Goal: Task Accomplishment & Management: Complete application form

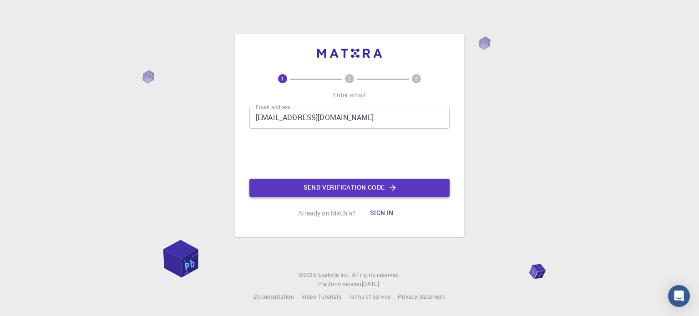
click at [293, 179] on button "Send verification code" at bounding box center [349, 188] width 200 height 18
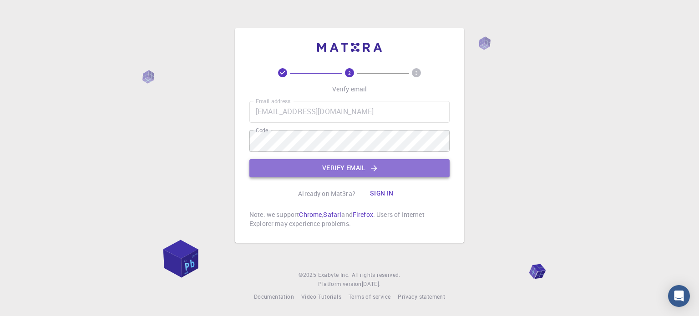
click at [297, 167] on button "Verify email" at bounding box center [349, 168] width 200 height 18
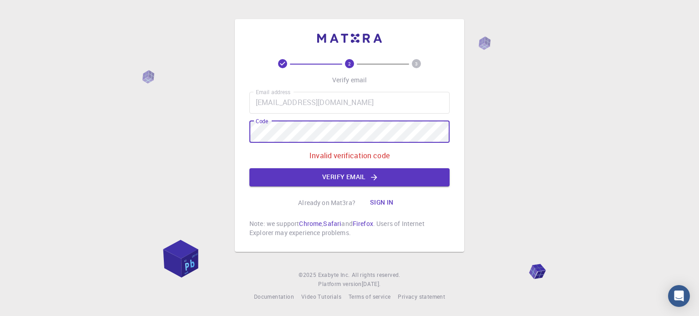
click at [235, 132] on div "2 3 Verify email Email address [EMAIL_ADDRESS][DOMAIN_NAME] Email address Code …" at bounding box center [349, 135] width 229 height 233
click at [300, 174] on button "Verify email" at bounding box center [349, 177] width 200 height 18
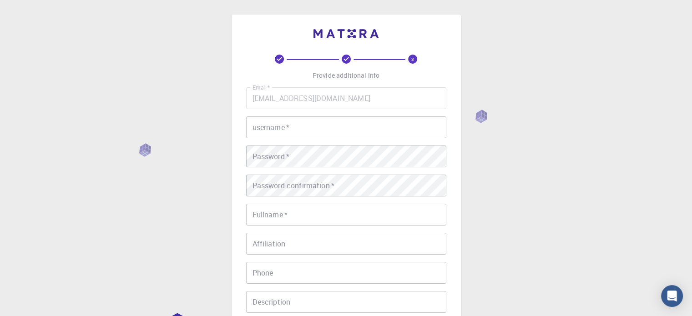
click at [282, 125] on input "username   *" at bounding box center [346, 128] width 200 height 22
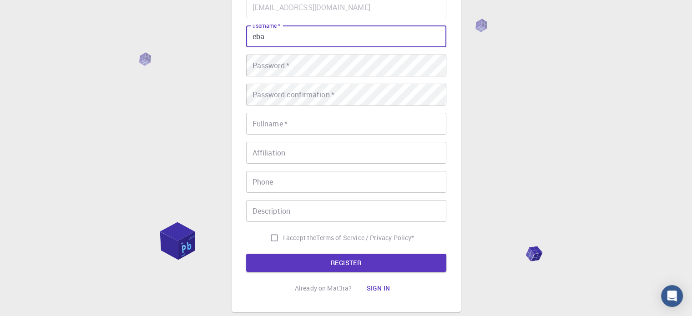
scroll to position [46, 0]
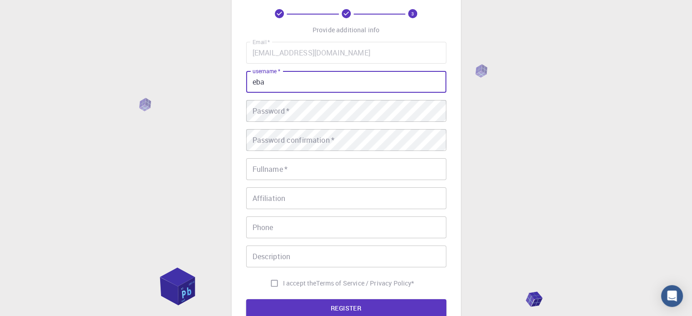
click at [251, 80] on input "eba" at bounding box center [346, 82] width 200 height 22
type input "meba"
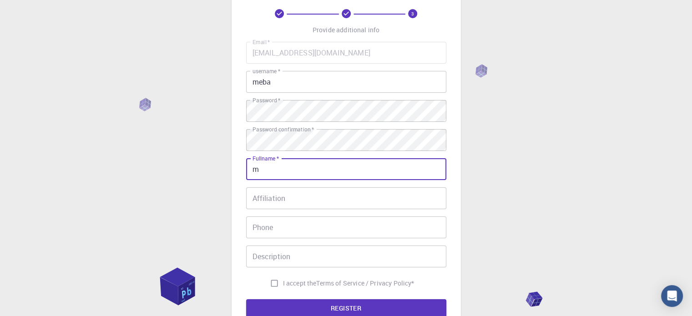
type input "Mebatsion [PERSON_NAME]"
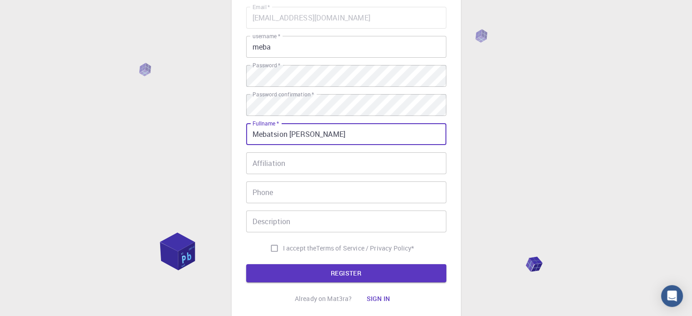
scroll to position [91, 0]
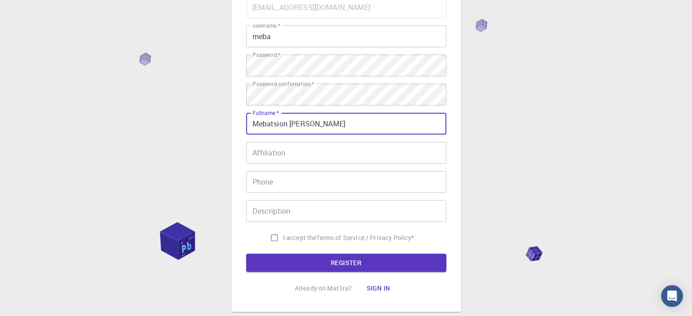
click at [270, 239] on input "I accept the Terms of Service / Privacy Policy *" at bounding box center [274, 237] width 17 height 17
checkbox input "true"
click at [295, 269] on button "REGISTER" at bounding box center [346, 263] width 200 height 18
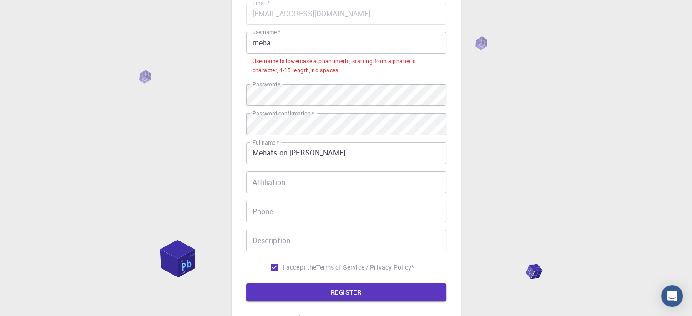
scroll to position [46, 0]
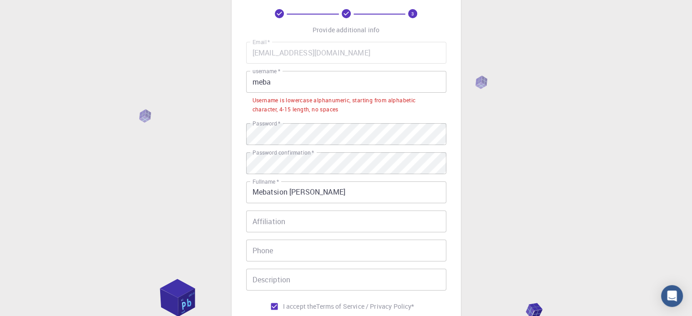
click at [258, 81] on input "meba" at bounding box center [346, 82] width 200 height 22
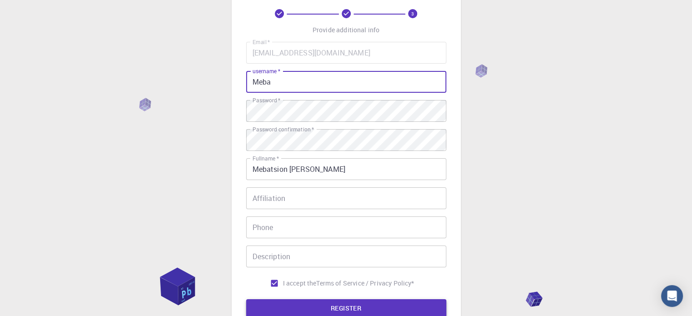
click at [347, 315] on button "REGISTER" at bounding box center [346, 308] width 200 height 18
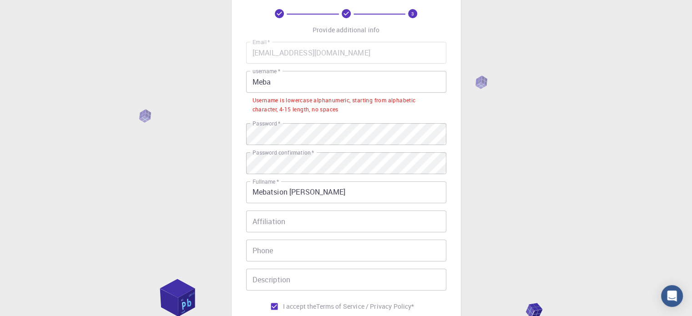
click at [258, 81] on input "Meba" at bounding box center [346, 82] width 200 height 22
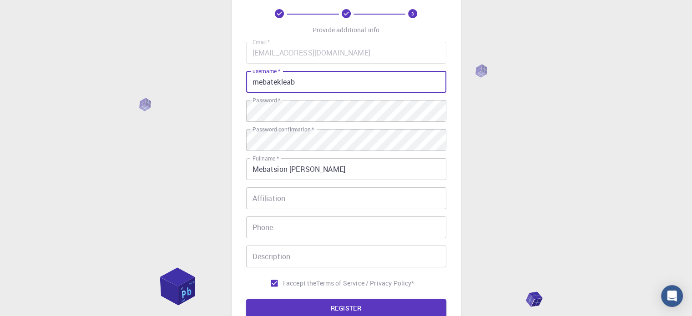
scroll to position [91, 0]
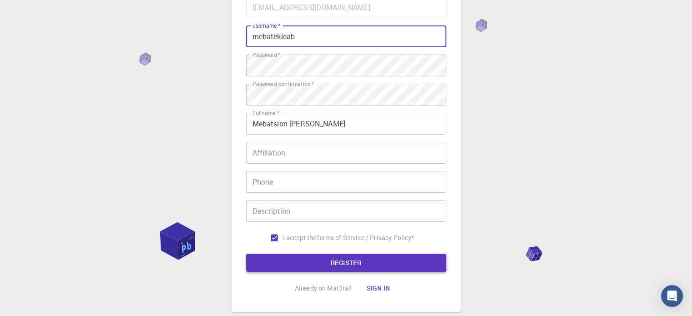
type input "mebatekleab"
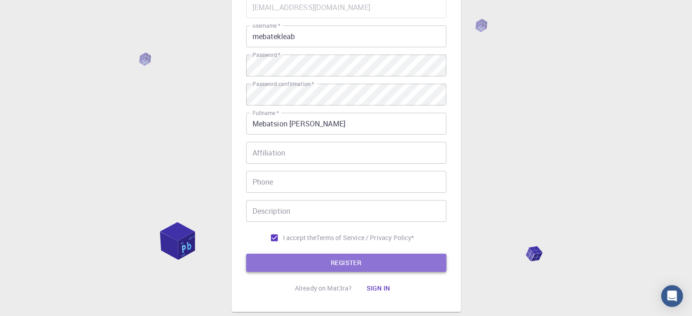
click at [378, 256] on button "REGISTER" at bounding box center [346, 263] width 200 height 18
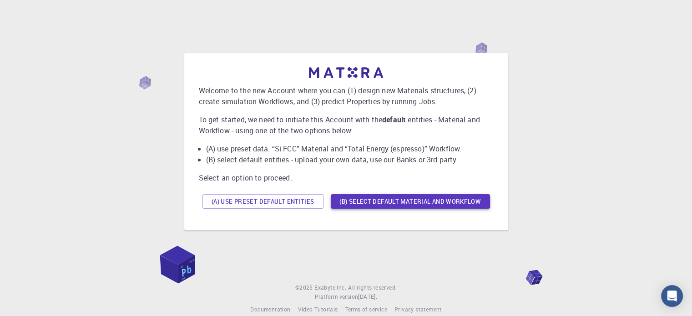
click at [367, 203] on button "(B) Select default material and workflow" at bounding box center [410, 201] width 159 height 15
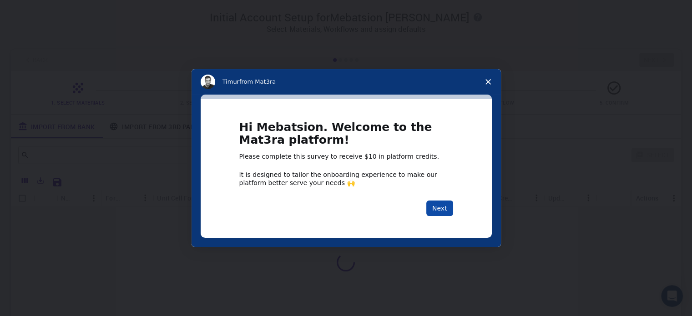
click at [446, 209] on button "Next" at bounding box center [439, 208] width 27 height 15
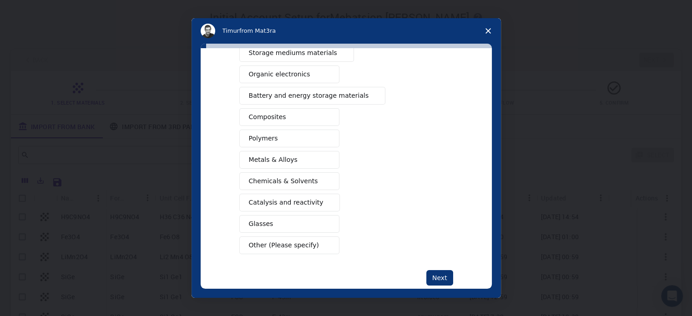
scroll to position [120, 0]
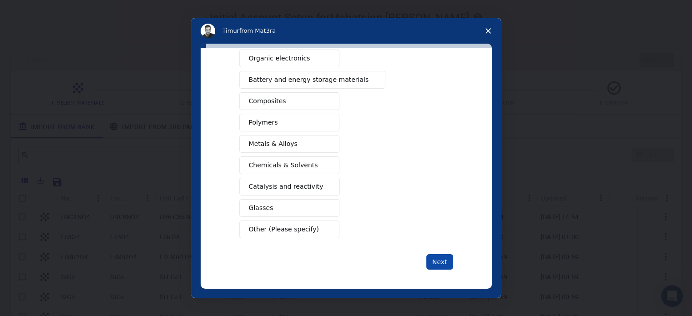
click at [437, 260] on button "Next" at bounding box center [439, 261] width 27 height 15
click at [262, 225] on span "Other (Please specify)" at bounding box center [284, 230] width 70 height 10
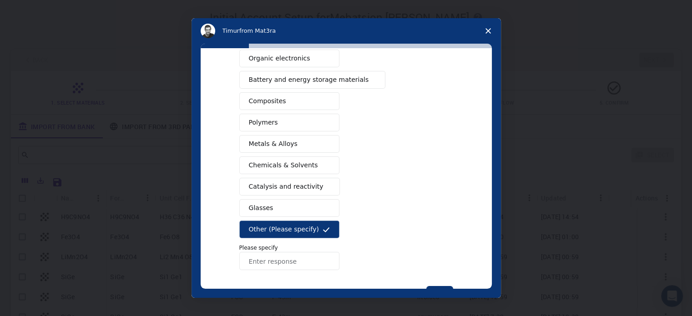
click at [299, 252] on input "Enter response" at bounding box center [289, 261] width 100 height 18
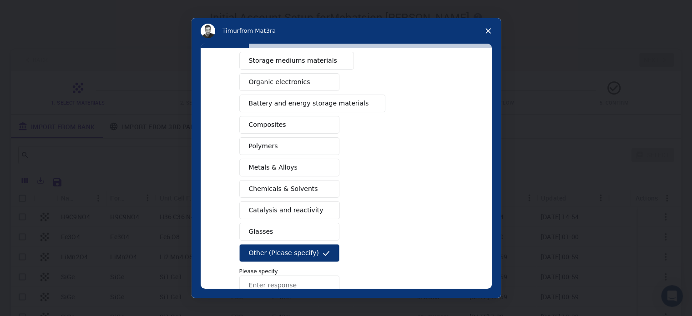
scroll to position [75, 0]
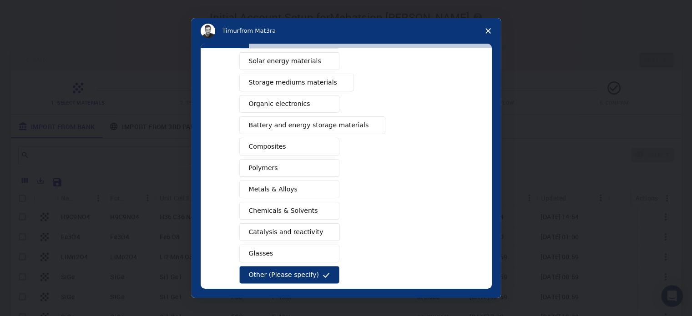
click at [291, 144] on button "Composites" at bounding box center [289, 147] width 100 height 18
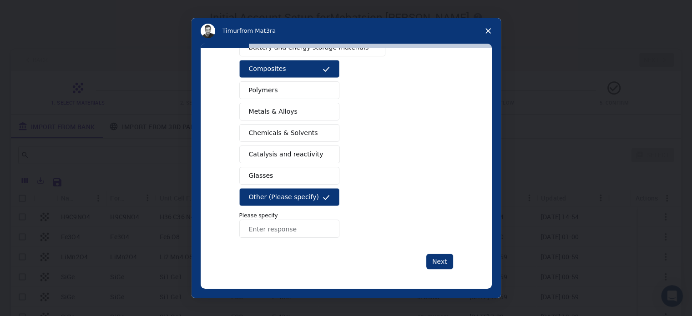
click at [317, 196] on button "Other (Please specify)" at bounding box center [289, 197] width 100 height 18
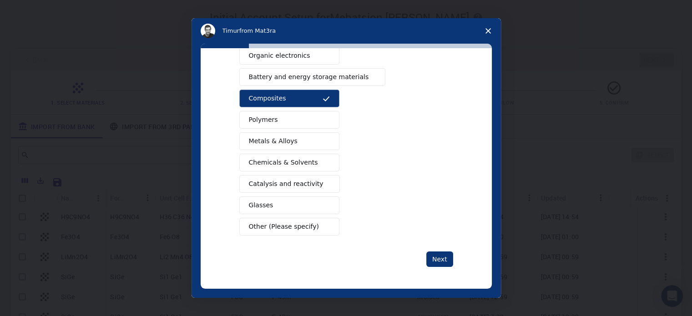
scroll to position [120, 0]
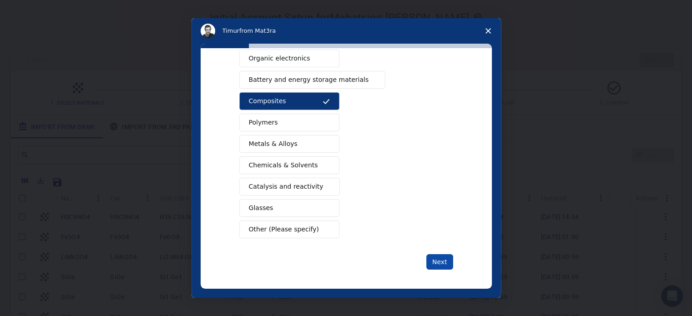
click at [439, 259] on button "Next" at bounding box center [439, 261] width 27 height 15
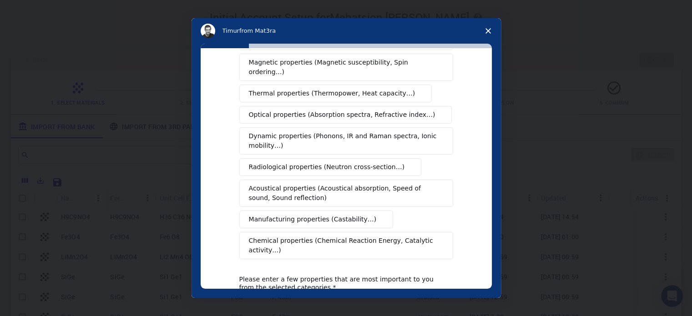
scroll to position [137, 0]
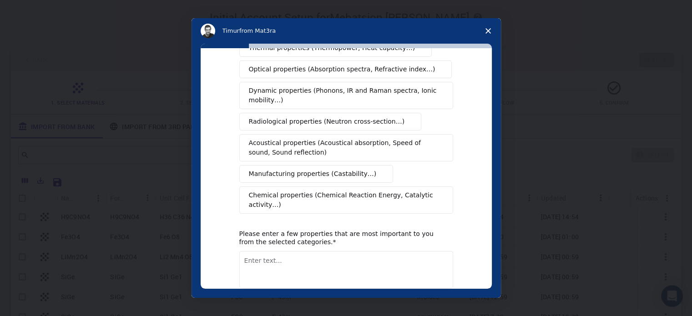
click at [331, 169] on span "Manufacturing properties (Castability…)" at bounding box center [313, 174] width 128 height 10
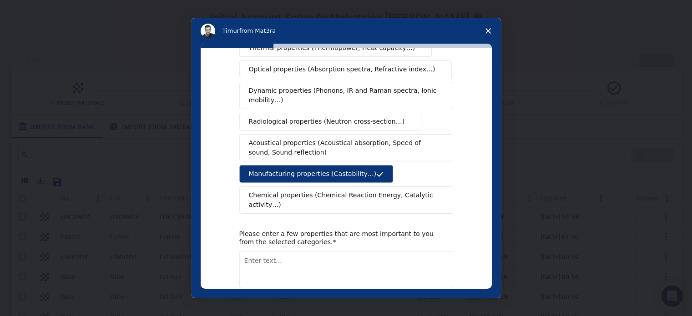
click at [320, 138] on span "Acoustical properties (Acoustical absorption, Speed of sound, Sound reflection)" at bounding box center [343, 147] width 189 height 19
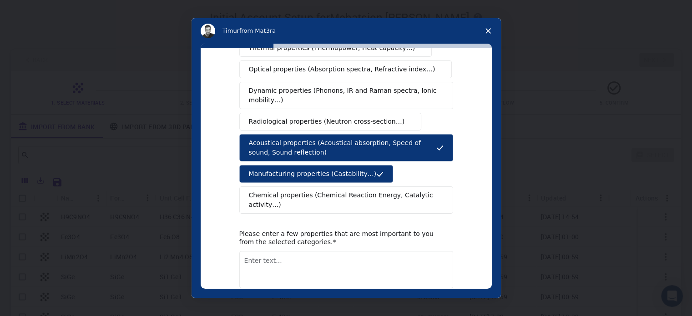
click at [318, 116] on button "Radiological properties (Neutron cross-section…)" at bounding box center [330, 122] width 183 height 18
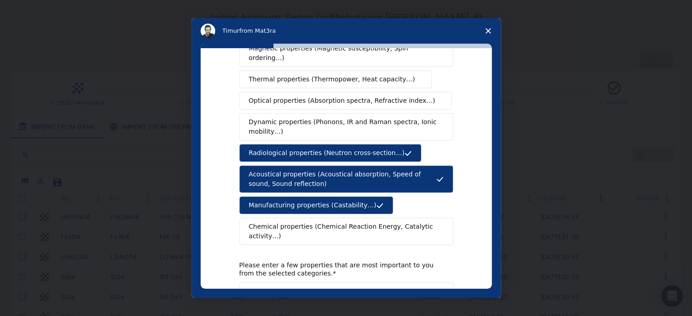
scroll to position [91, 0]
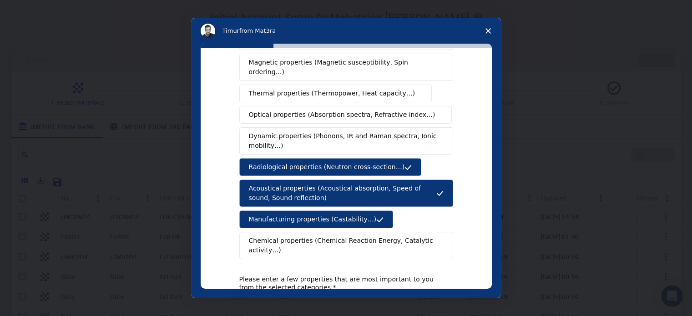
click at [317, 132] on span "Dynamic properties (Phonons, IR and Raman spectra, Ionic mobility…)" at bounding box center [343, 141] width 189 height 19
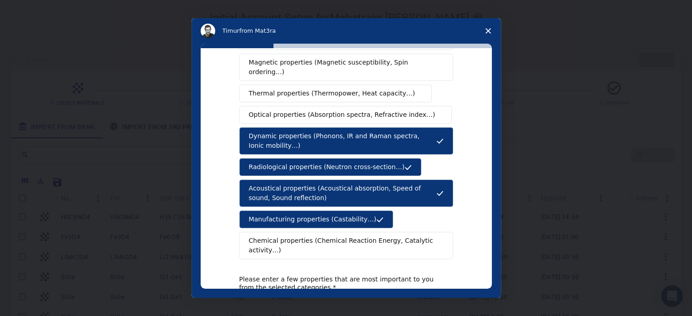
click at [321, 110] on span "Optical properties (Absorption spectra, Refractive index…)" at bounding box center [342, 115] width 187 height 10
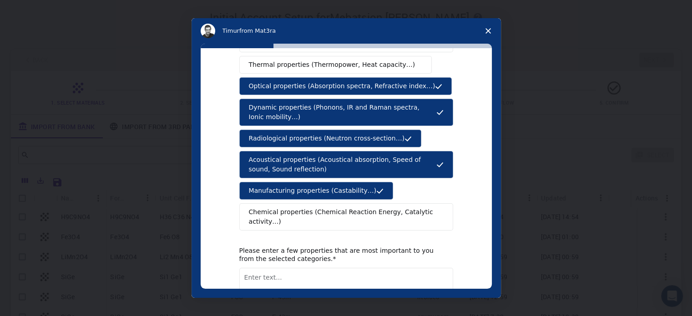
scroll to position [167, 0]
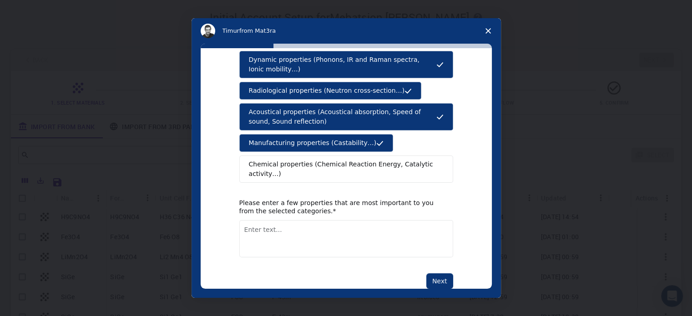
click at [269, 220] on textarea "Enter text..." at bounding box center [346, 238] width 214 height 37
type textarea "all are important for me"
click at [436, 274] on button "Next" at bounding box center [439, 281] width 27 height 15
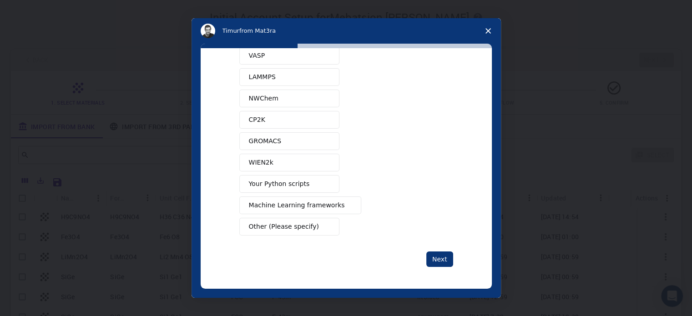
scroll to position [0, 0]
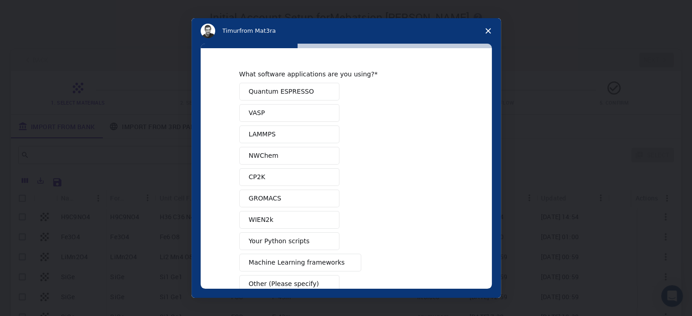
click at [272, 134] on span "LAMMPS" at bounding box center [262, 135] width 27 height 10
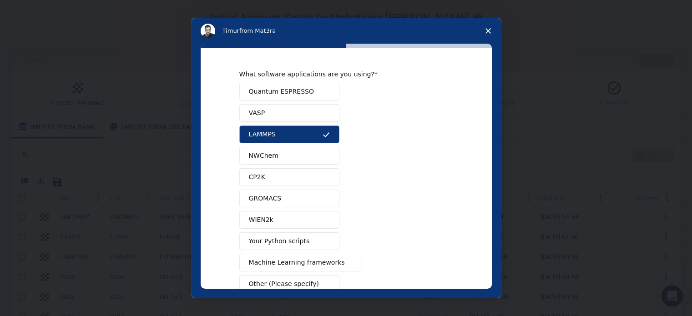
click at [269, 169] on button "CP2K" at bounding box center [289, 177] width 100 height 18
drag, startPoint x: 271, startPoint y: 197, endPoint x: 273, endPoint y: 217, distance: 20.2
click at [271, 198] on span "GROMACS" at bounding box center [265, 199] width 33 height 10
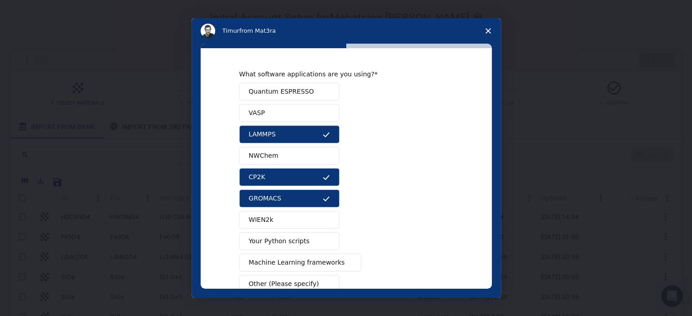
click at [279, 236] on button "Your Python scripts" at bounding box center [289, 242] width 100 height 18
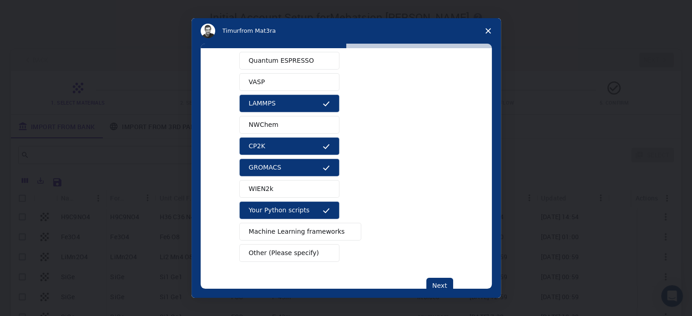
scroll to position [46, 0]
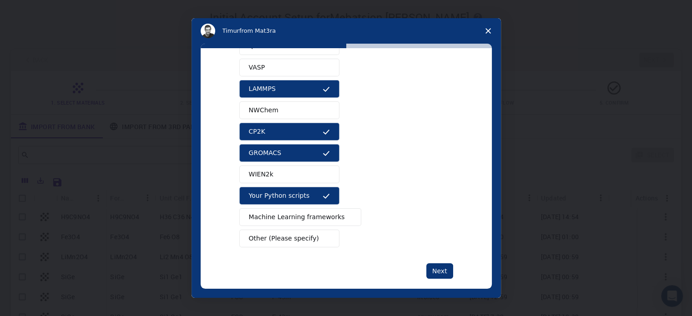
click at [291, 213] on span "Machine Learning frameworks" at bounding box center [297, 218] width 96 height 10
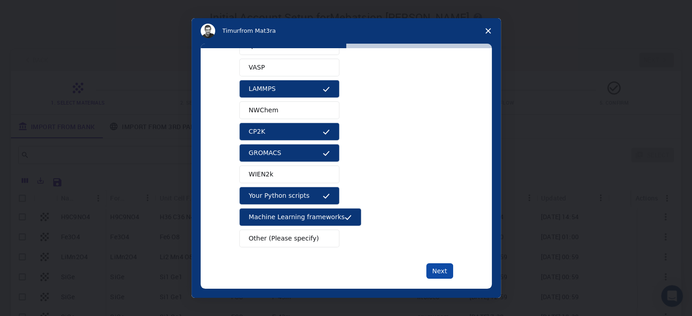
click at [432, 276] on button "Next" at bounding box center [439, 271] width 27 height 15
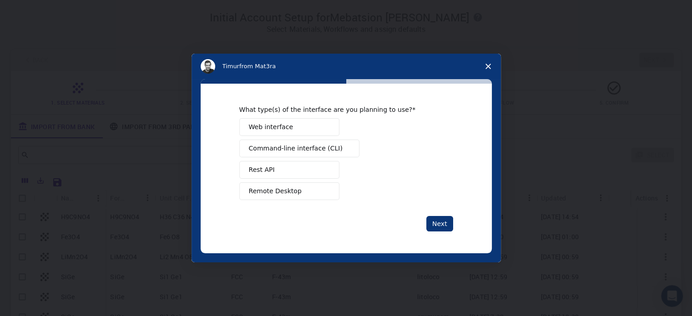
click at [294, 154] on button "Command-line interface (CLI)" at bounding box center [299, 149] width 120 height 18
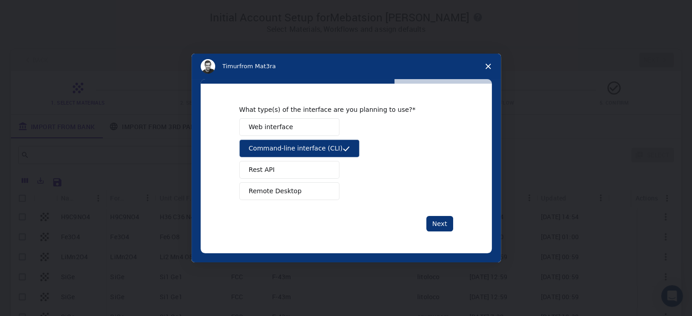
click at [284, 187] on span "Remote Desktop" at bounding box center [275, 192] width 53 height 10
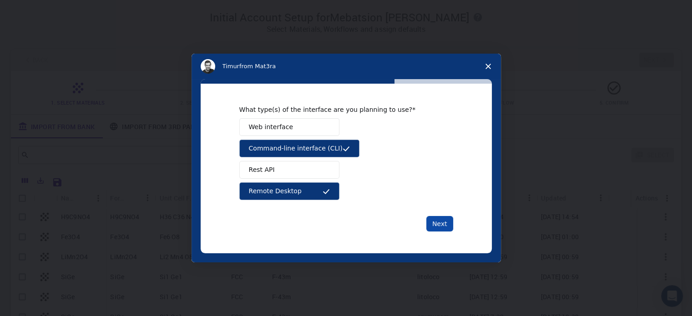
click at [433, 220] on button "Next" at bounding box center [439, 223] width 27 height 15
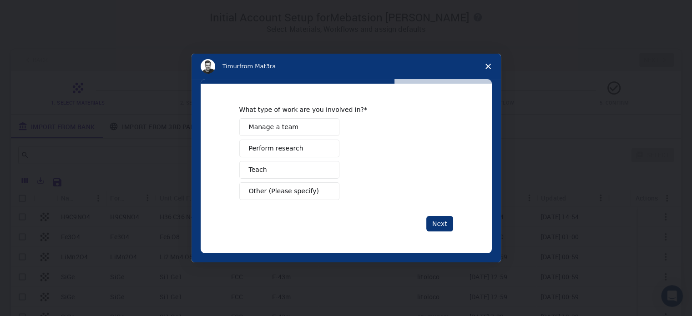
drag, startPoint x: 260, startPoint y: 127, endPoint x: 278, endPoint y: 150, distance: 28.9
click at [260, 127] on span "Manage a team" at bounding box center [274, 127] width 50 height 10
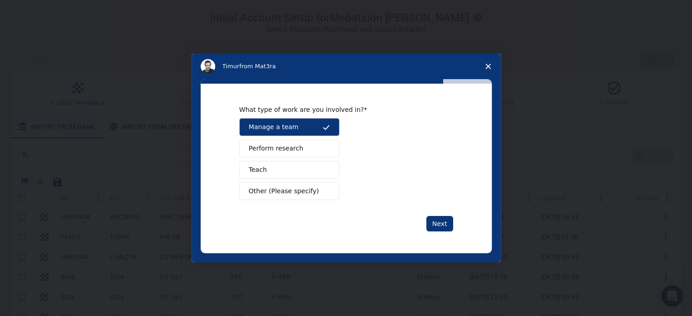
click at [279, 151] on span "Perform research" at bounding box center [276, 149] width 55 height 10
drag, startPoint x: 289, startPoint y: 184, endPoint x: 292, endPoint y: 190, distance: 6.3
click at [292, 190] on button "Other (Please specify)" at bounding box center [289, 192] width 100 height 18
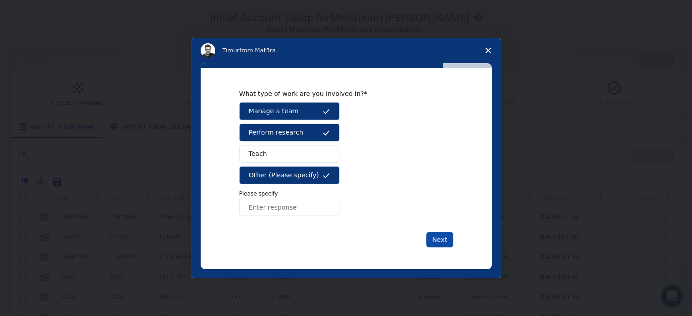
click at [441, 240] on button "Next" at bounding box center [439, 239] width 27 height 15
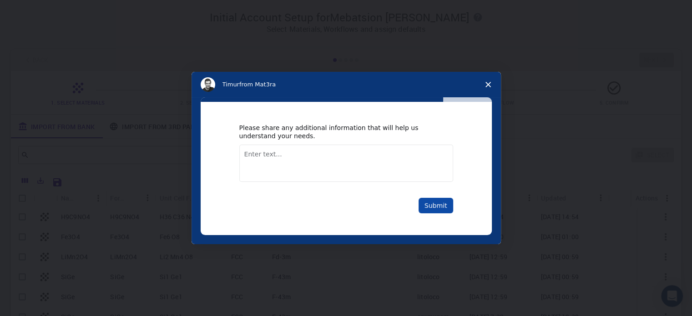
click at [442, 204] on button "Submit" at bounding box center [436, 205] width 35 height 15
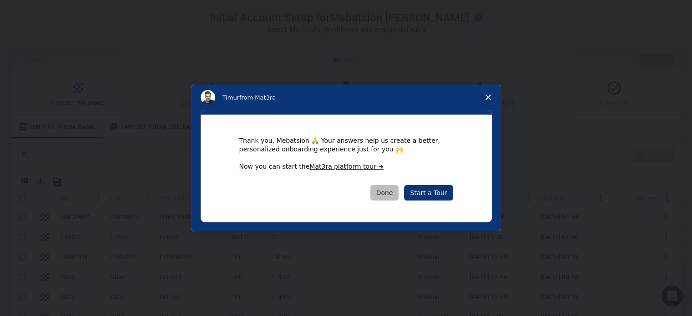
click at [398, 191] on button "Done" at bounding box center [385, 192] width 29 height 15
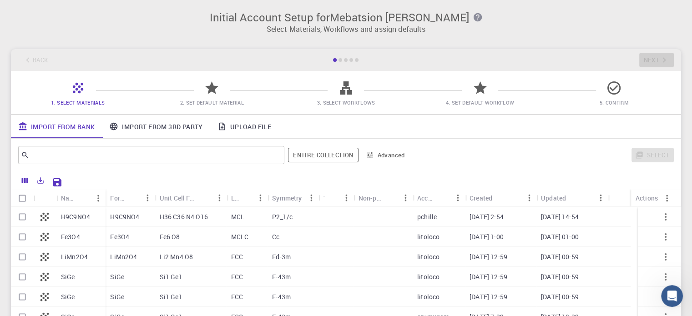
click at [22, 198] on input "Select all rows" at bounding box center [22, 198] width 17 height 17
checkbox input "true"
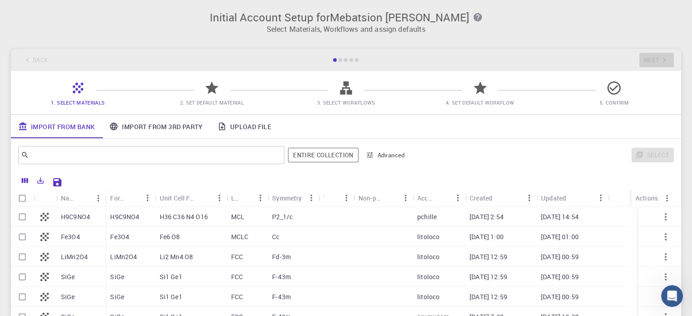
checkbox input "true"
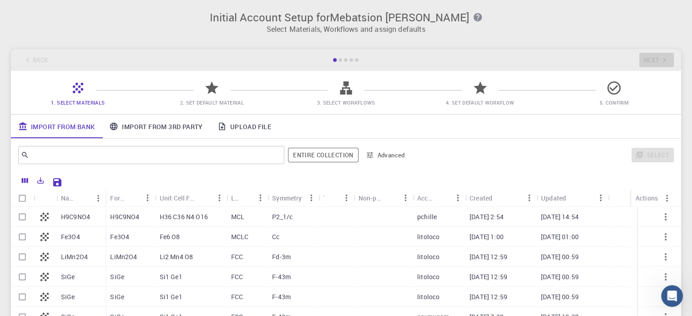
checkbox input "true"
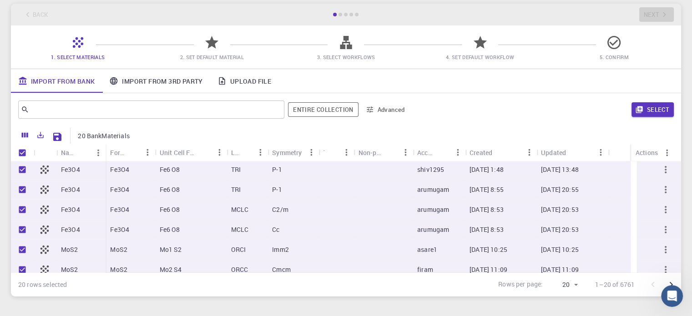
scroll to position [289, 0]
